Goal: Information Seeking & Learning: Learn about a topic

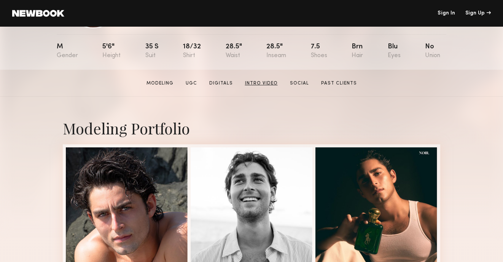
click at [261, 85] on link "Intro Video" at bounding box center [261, 83] width 39 height 7
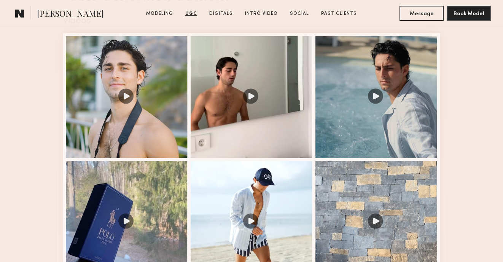
scroll to position [740, 0]
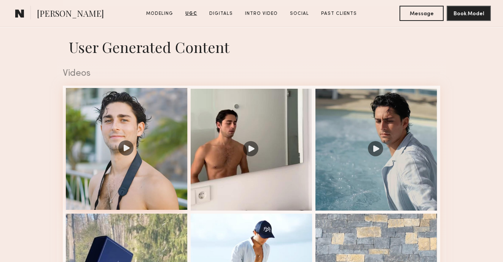
click at [153, 135] on div at bounding box center [127, 149] width 122 height 122
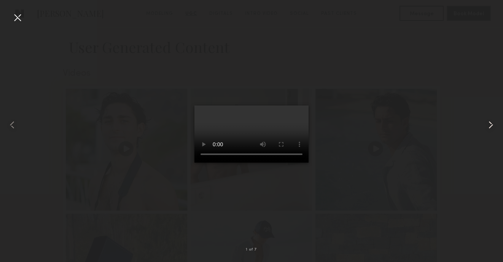
click at [493, 126] on common-icon at bounding box center [491, 125] width 12 height 12
click at [428, 86] on div at bounding box center [251, 124] width 503 height 225
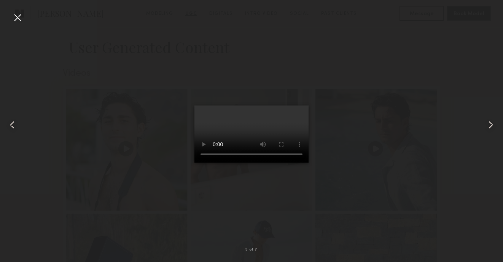
click at [20, 15] on div at bounding box center [17, 17] width 12 height 12
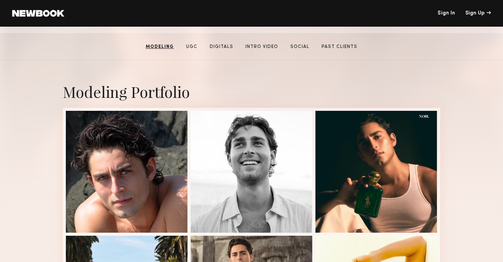
scroll to position [111, 0]
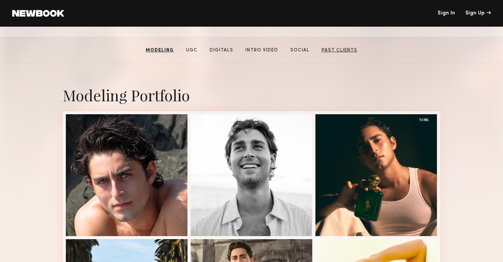
click at [327, 48] on link "Past Clients" at bounding box center [340, 50] width 42 height 7
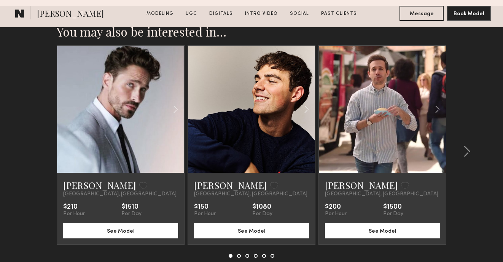
scroll to position [2257, 0]
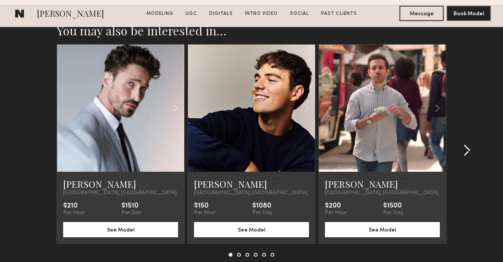
click at [465, 125] on div at bounding box center [465, 150] width 37 height 213
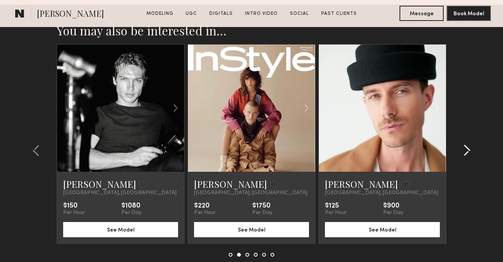
click at [464, 144] on common-icon at bounding box center [467, 150] width 8 height 12
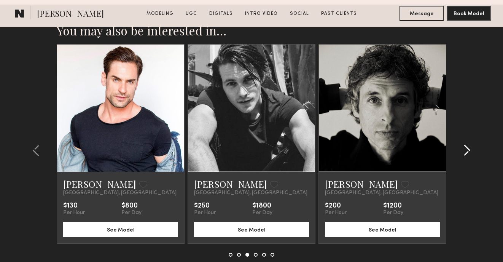
click at [465, 144] on common-icon at bounding box center [467, 150] width 8 height 12
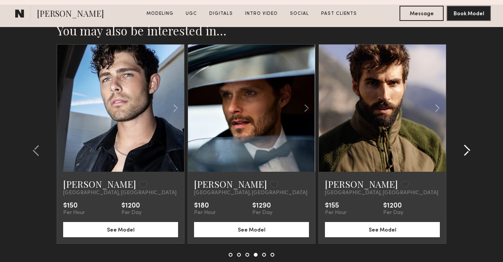
click at [465, 128] on div at bounding box center [465, 150] width 37 height 213
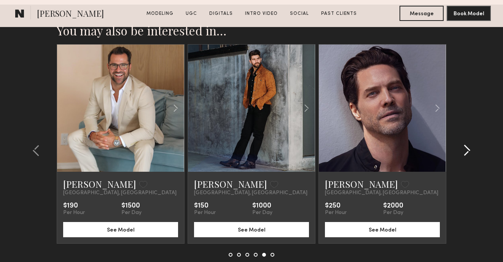
click at [465, 144] on common-icon at bounding box center [467, 150] width 8 height 12
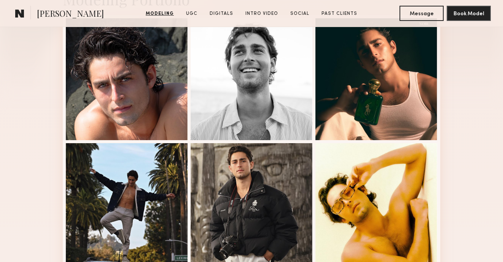
scroll to position [168, 0]
